Goal: Find specific page/section: Find specific page/section

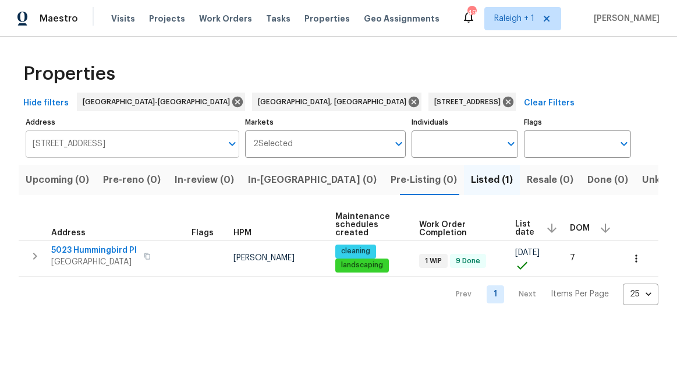
click at [103, 134] on input "5023 Hummingbird Pl Fayetteville NC 28312" at bounding box center [124, 143] width 196 height 27
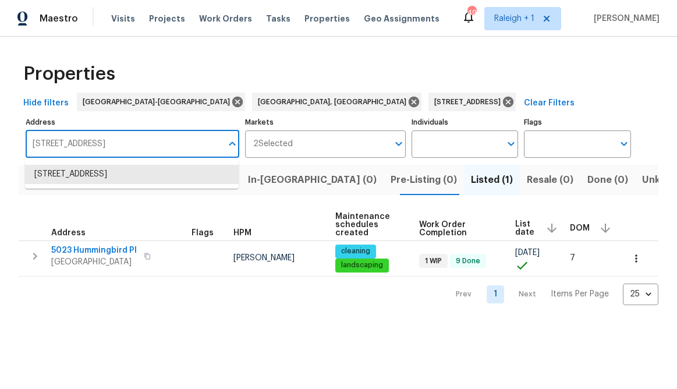
paste input "[STREET_ADDRESS]"
type input "[STREET_ADDRESS]"
click at [86, 179] on li "116 Government Rd Clayton NC 27520" at bounding box center [132, 174] width 214 height 19
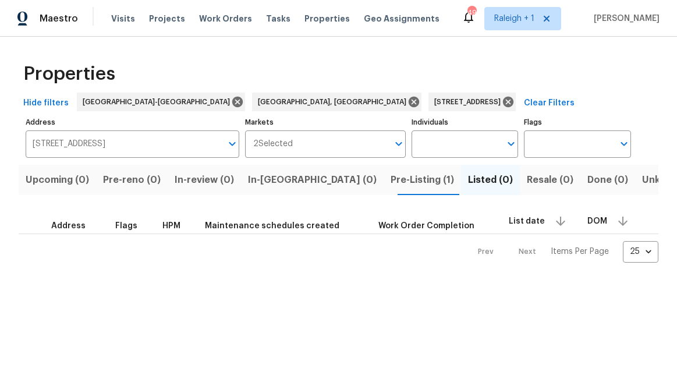
click at [391, 180] on span "Pre-Listing (1)" at bounding box center [422, 180] width 63 height 16
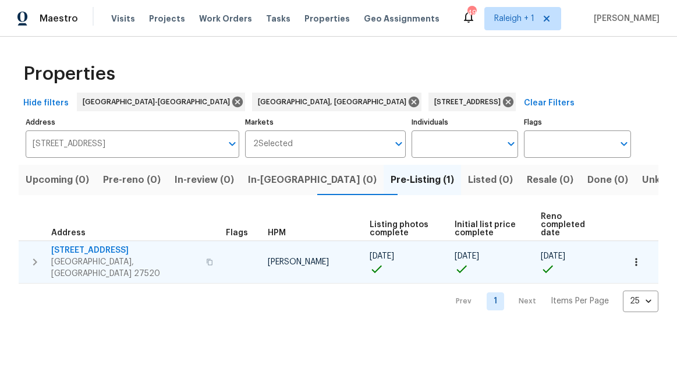
click at [82, 245] on span "[STREET_ADDRESS]" at bounding box center [125, 251] width 148 height 12
click at [75, 245] on span "[STREET_ADDRESS]" at bounding box center [125, 251] width 148 height 12
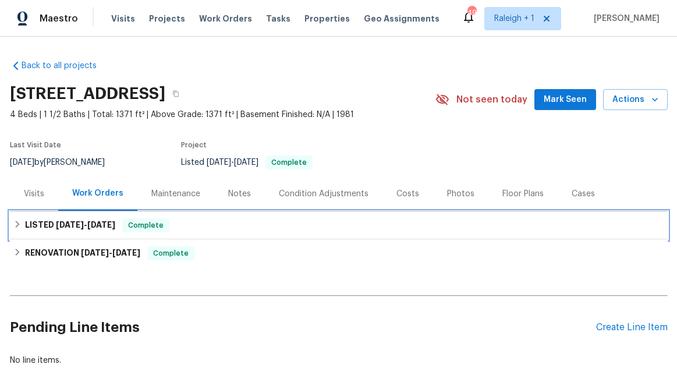
click at [56, 221] on span "[DATE]" at bounding box center [70, 225] width 28 height 8
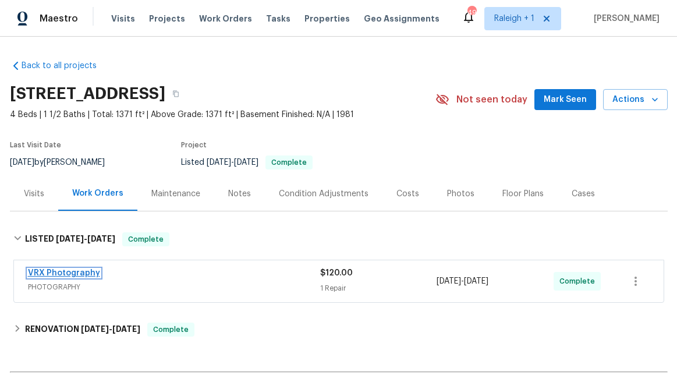
click at [67, 275] on link "VRX Photography" at bounding box center [64, 273] width 72 height 8
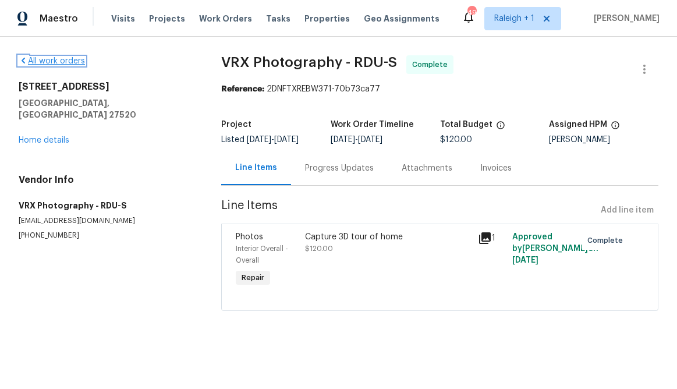
click at [24, 63] on icon at bounding box center [23, 61] width 3 height 6
click at [48, 136] on link "Home details" at bounding box center [44, 140] width 51 height 8
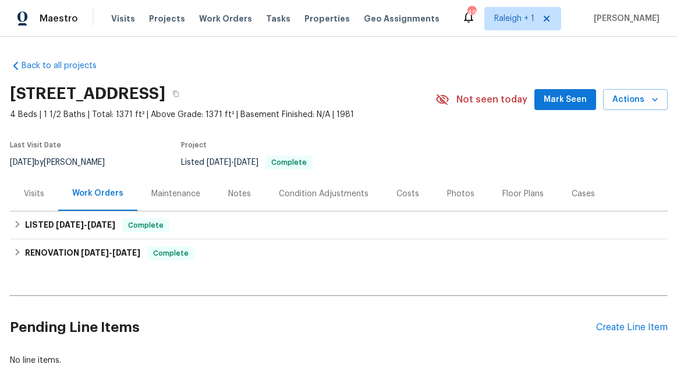
click at [30, 198] on div "Visits" at bounding box center [34, 194] width 20 height 12
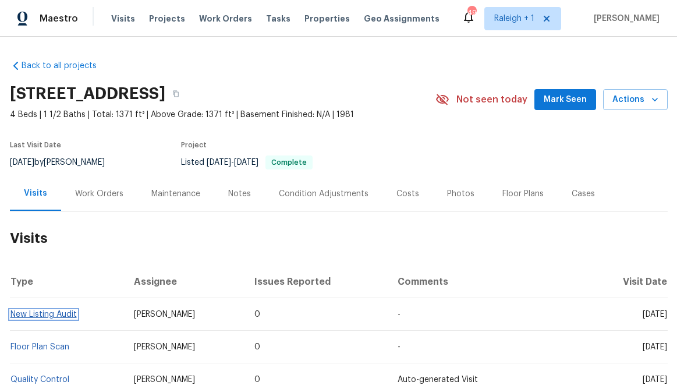
click at [34, 313] on link "New Listing Audit" at bounding box center [43, 314] width 66 height 8
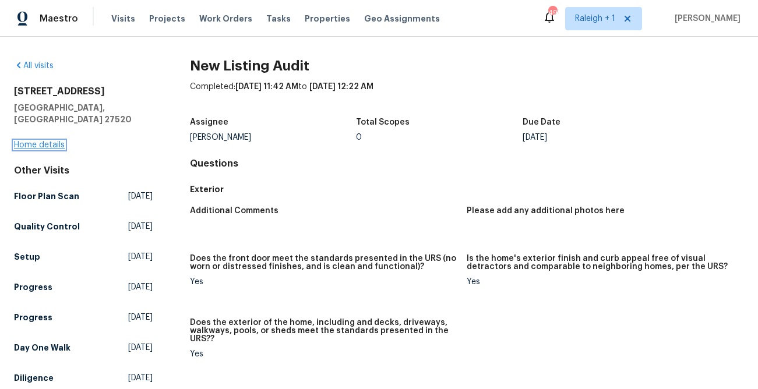
click at [38, 141] on link "Home details" at bounding box center [39, 145] width 51 height 8
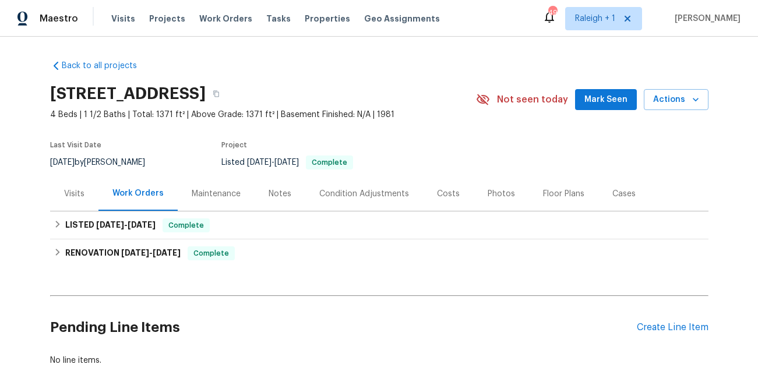
click at [498, 198] on div "Photos" at bounding box center [500, 194] width 27 height 12
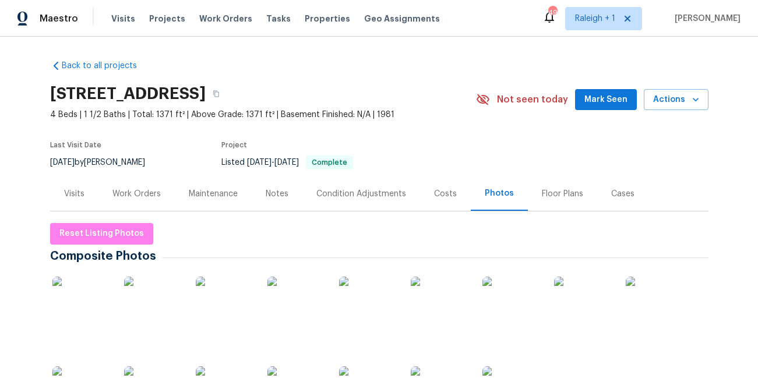
click at [76, 327] on img at bounding box center [81, 306] width 58 height 58
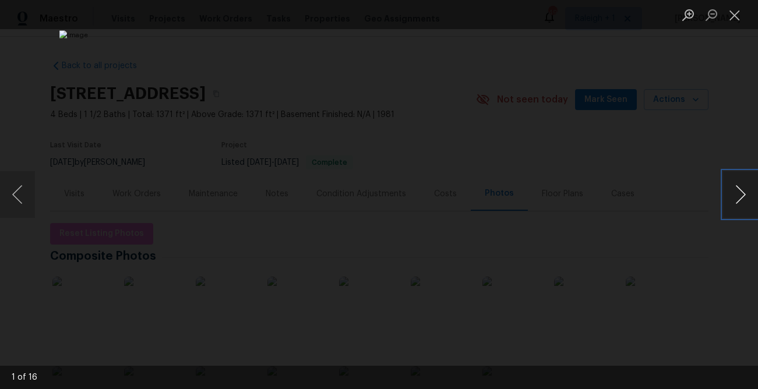
click at [677, 195] on button "Next image" at bounding box center [740, 194] width 35 height 47
click at [677, 193] on button "Next image" at bounding box center [740, 194] width 35 height 47
click at [677, 196] on button "Next image" at bounding box center [740, 194] width 35 height 47
click at [677, 197] on button "Next image" at bounding box center [740, 194] width 35 height 47
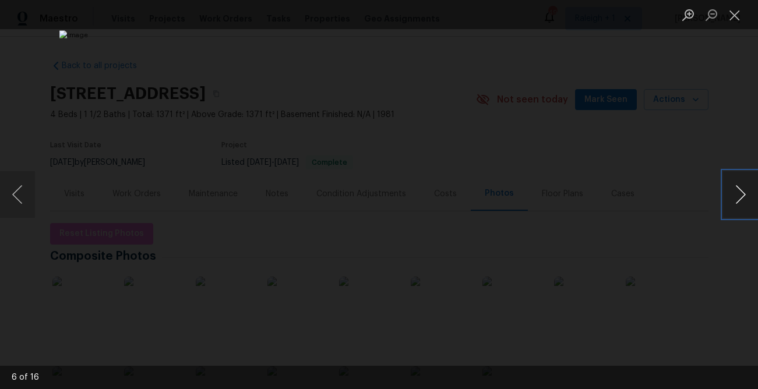
click at [677, 197] on button "Next image" at bounding box center [740, 194] width 35 height 47
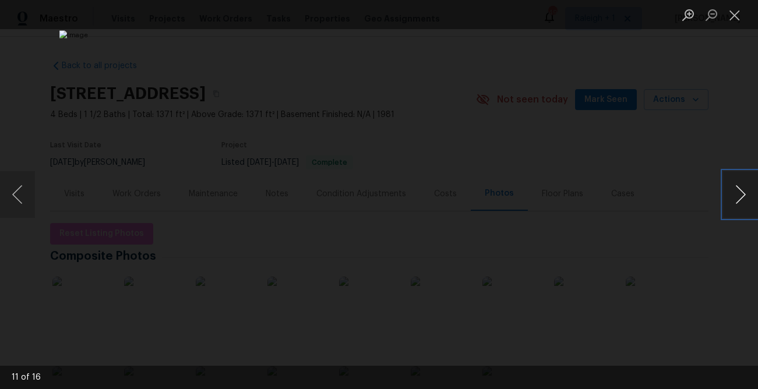
click at [677, 197] on button "Next image" at bounding box center [740, 194] width 35 height 47
click at [677, 190] on button "Next image" at bounding box center [740, 194] width 35 height 47
click at [677, 195] on button "Next image" at bounding box center [740, 194] width 35 height 47
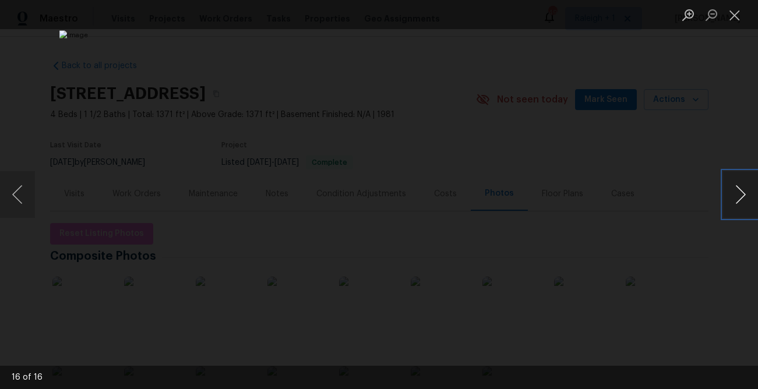
click at [677, 195] on button "Next image" at bounding box center [740, 194] width 35 height 47
click at [677, 13] on button "Close lightbox" at bounding box center [734, 15] width 23 height 20
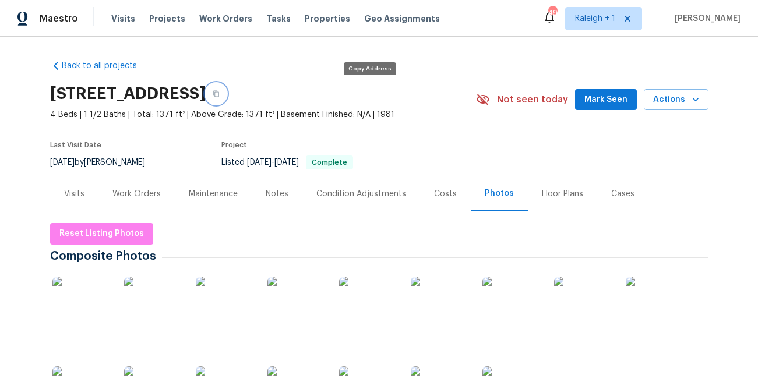
click at [219, 97] on icon "button" at bounding box center [216, 94] width 6 height 6
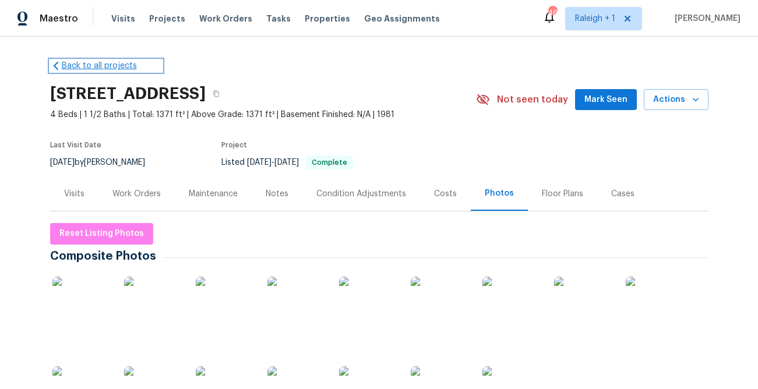
click at [90, 67] on link "Back to all projects" at bounding box center [106, 66] width 112 height 12
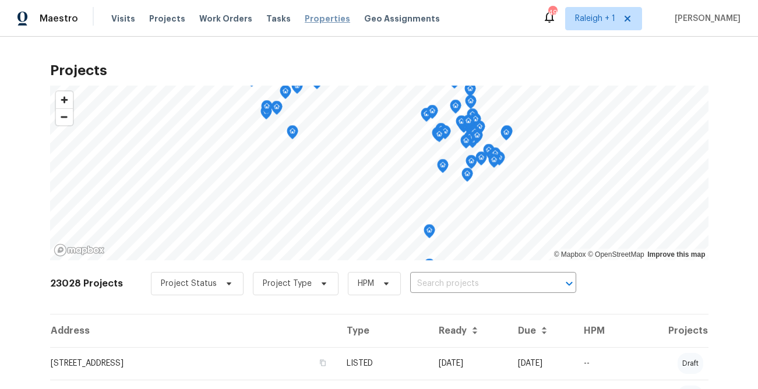
click at [313, 19] on span "Properties" at bounding box center [327, 19] width 45 height 12
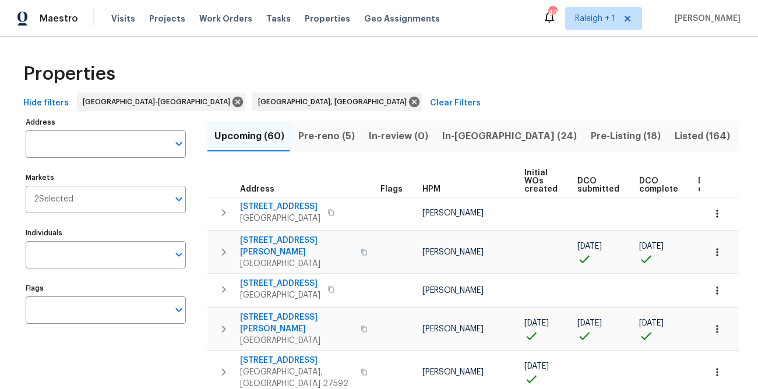
click at [126, 150] on input "Address" at bounding box center [97, 143] width 143 height 27
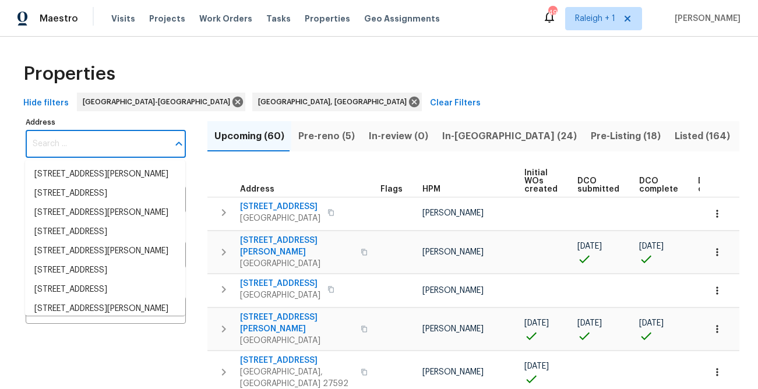
paste input "[STREET_ADDRESS]"
type input "[STREET_ADDRESS]"
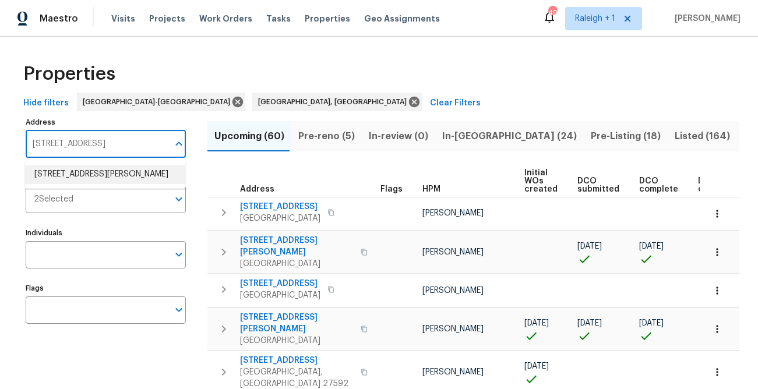
click at [88, 175] on li "[STREET_ADDRESS][PERSON_NAME]" at bounding box center [105, 174] width 160 height 19
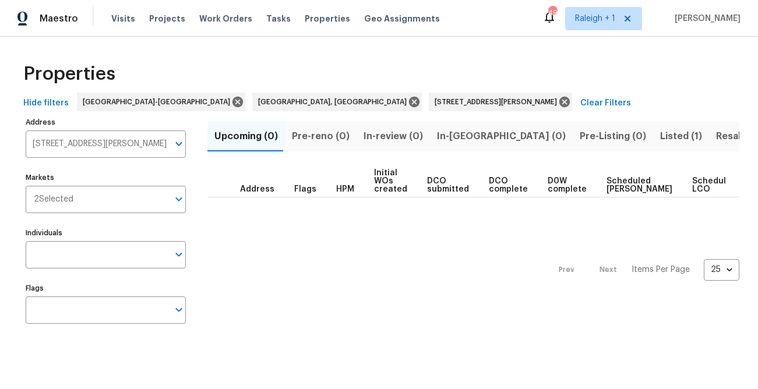
click at [660, 139] on span "Listed (1)" at bounding box center [681, 136] width 42 height 16
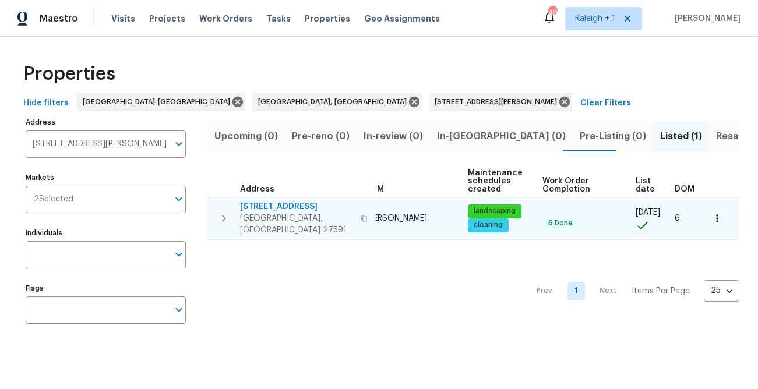
scroll to position [0, 64]
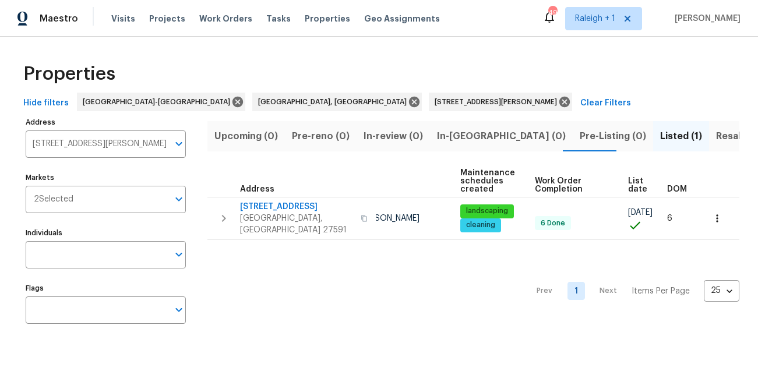
click at [24, 103] on span "Hide filters" at bounding box center [45, 103] width 45 height 15
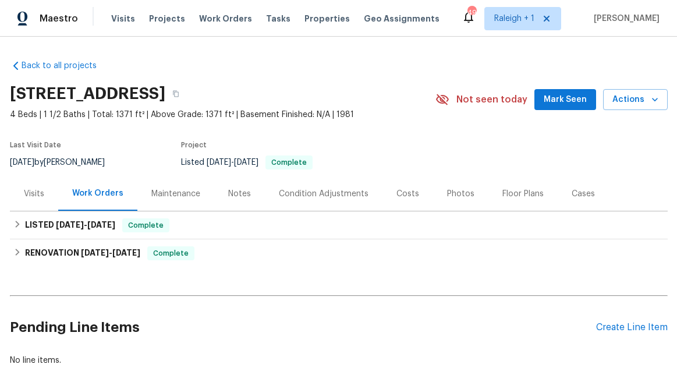
click at [27, 193] on div "Visits" at bounding box center [34, 194] width 20 height 12
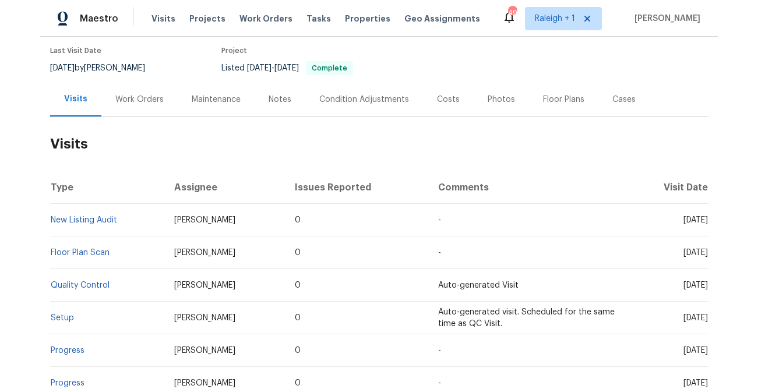
scroll to position [95, 0]
